Goal: Check status: Verify the current state of an ongoing process or item

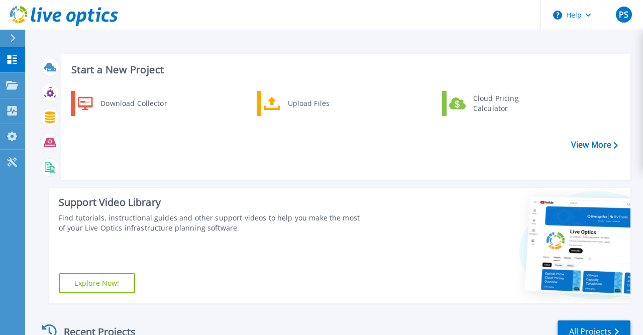
scroll to position [206, 0]
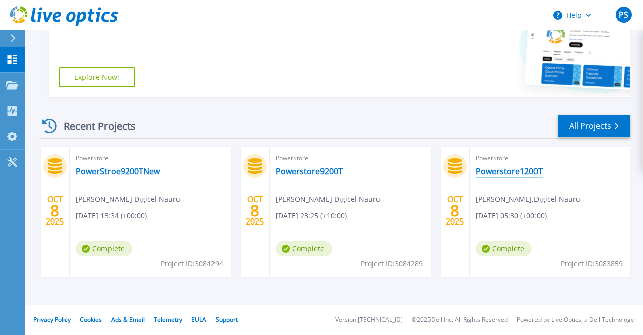
click at [514, 171] on link "Powerstore1200T" at bounding box center [509, 171] width 67 height 10
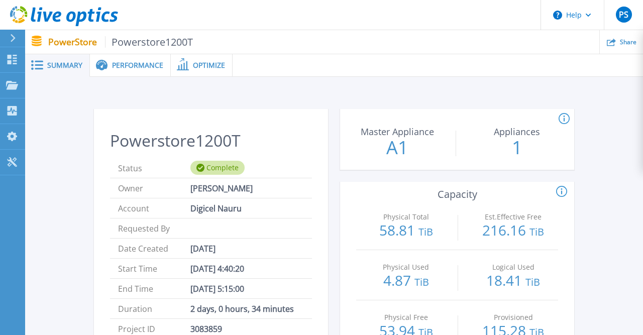
click at [139, 69] on span "Performance" at bounding box center [137, 65] width 51 height 7
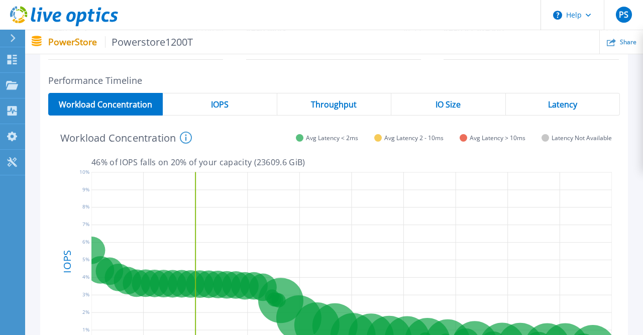
scroll to position [52, 0]
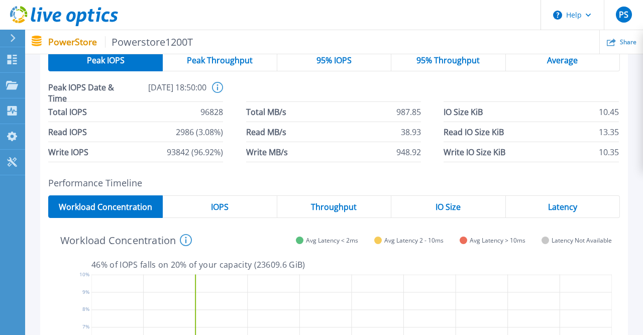
click at [212, 186] on h2 "Performance Timeline" at bounding box center [334, 183] width 572 height 11
click at [216, 203] on span "IOPS" at bounding box center [220, 207] width 18 height 8
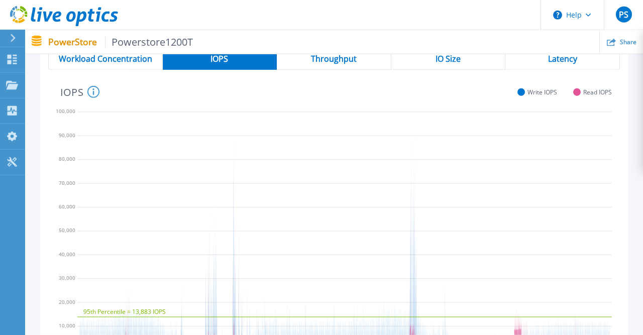
scroll to position [175, 0]
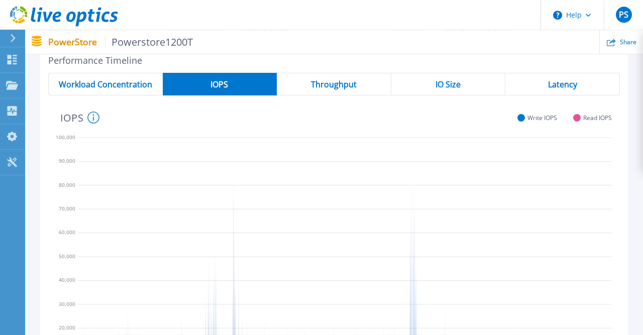
click at [548, 80] on span "Latency" at bounding box center [562, 84] width 29 height 8
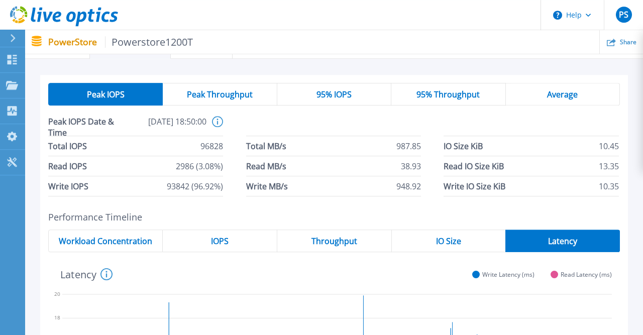
scroll to position [0, 0]
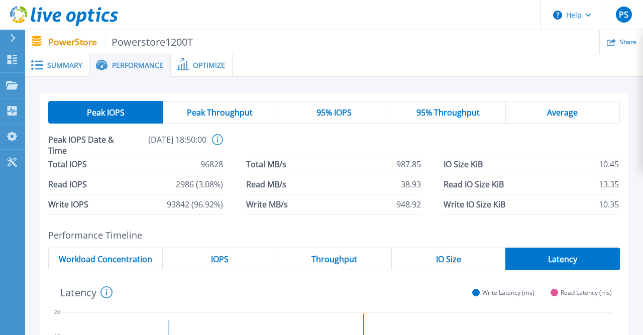
click at [208, 67] on span "Optimize" at bounding box center [209, 65] width 32 height 7
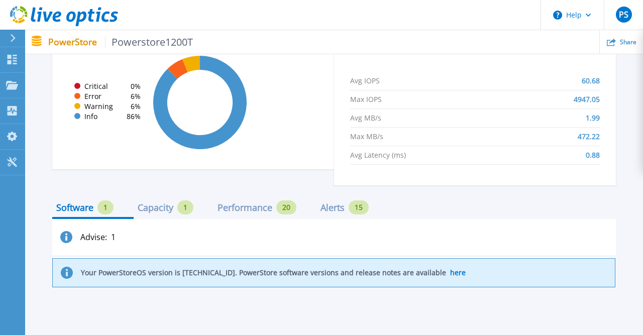
scroll to position [707, 0]
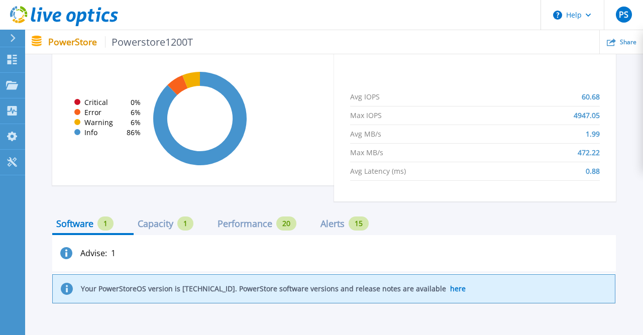
click at [164, 223] on div "Capacity" at bounding box center [156, 224] width 36 height 8
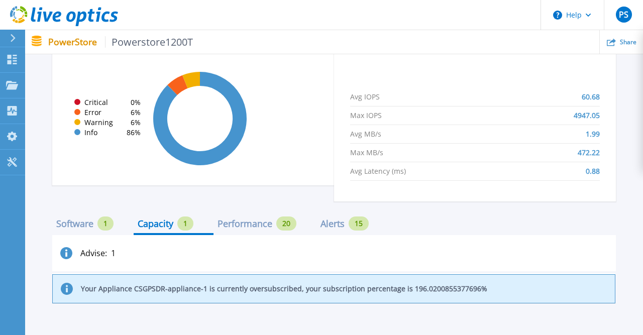
click at [81, 221] on div "Software" at bounding box center [74, 224] width 37 height 8
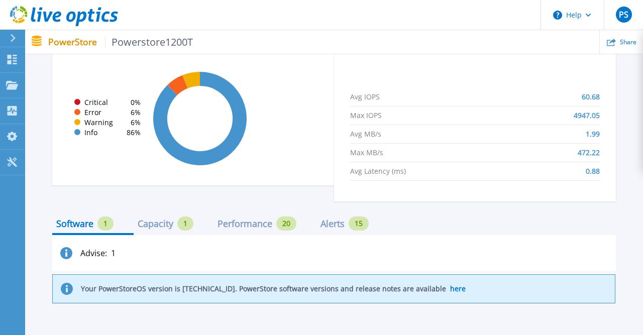
click at [224, 217] on div "Performance 20" at bounding box center [257, 224] width 79 height 14
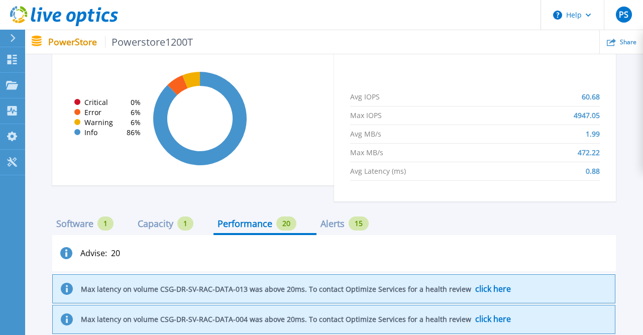
click at [338, 224] on div "Alerts" at bounding box center [333, 224] width 24 height 8
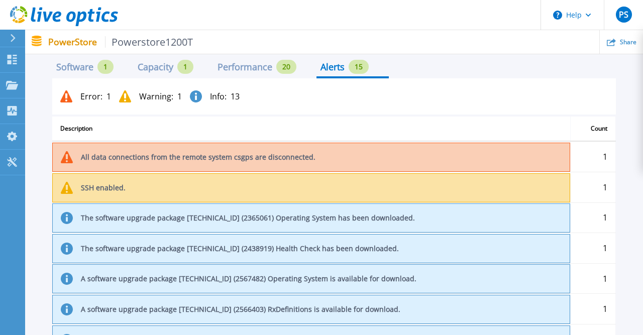
scroll to position [760, 0]
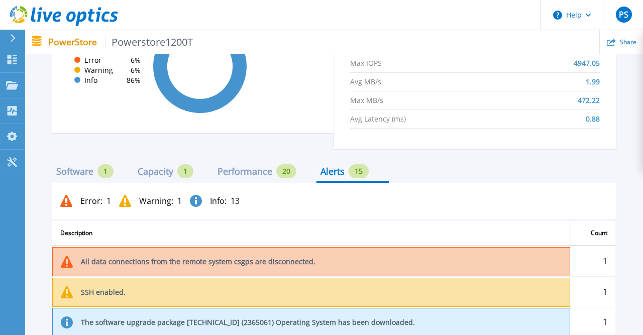
click at [76, 201] on div "Error : 1" at bounding box center [85, 201] width 51 height 12
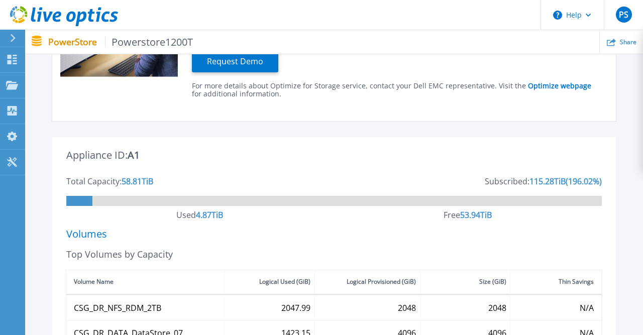
scroll to position [0, 0]
